Goal: Find specific fact: Find specific fact

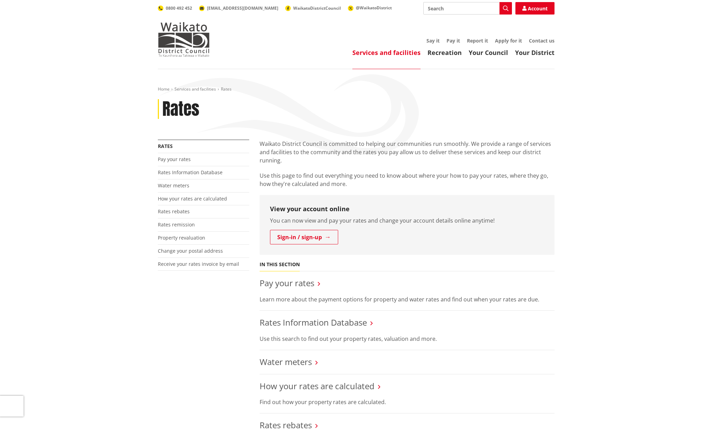
click at [189, 172] on link "Rates Information Database" at bounding box center [190, 172] width 65 height 7
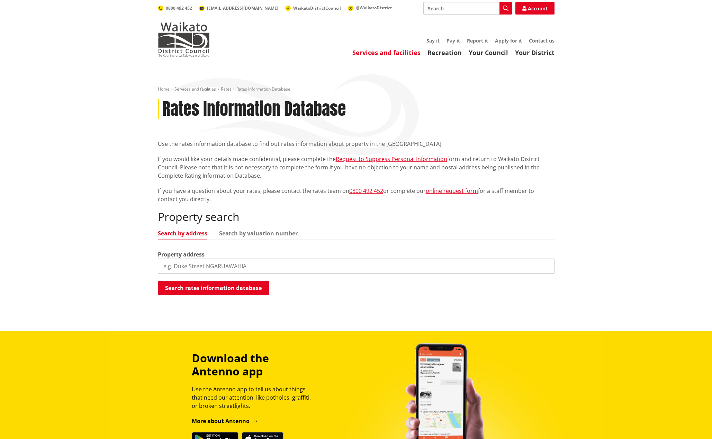
click at [203, 267] on input "search" at bounding box center [356, 266] width 396 height 15
type input "316 bellevue"
click at [197, 286] on button "Search rates information database" at bounding box center [213, 288] width 111 height 15
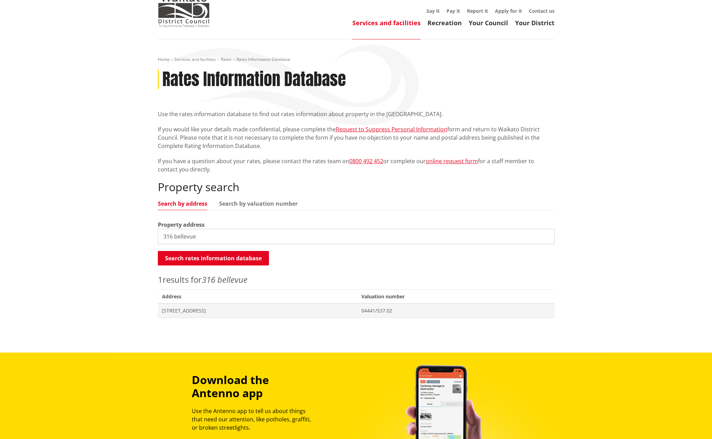
scroll to position [69, 0]
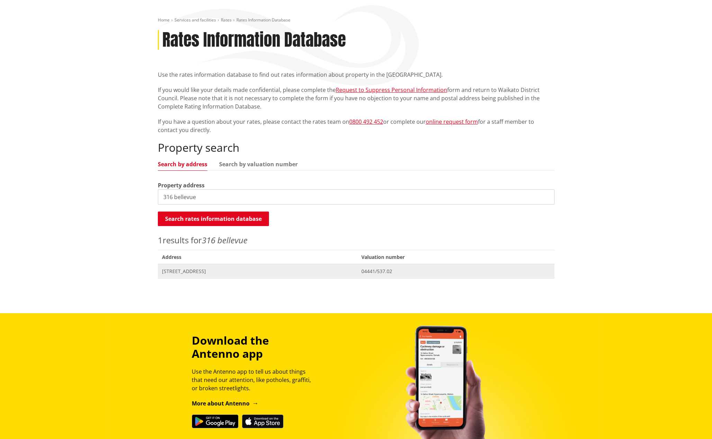
click at [203, 268] on span "316 Bellevue Road TAUWHARE" at bounding box center [257, 271] width 191 height 7
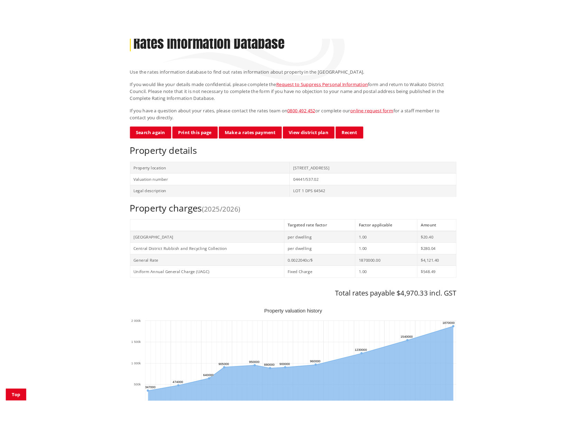
scroll to position [69, 0]
